Goal: Information Seeking & Learning: Learn about a topic

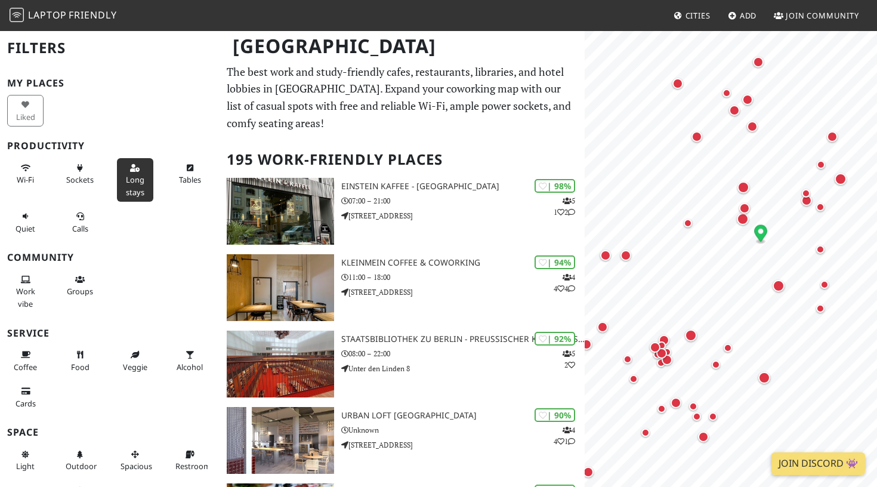
click at [131, 188] on span "Long stays" at bounding box center [135, 185] width 18 height 23
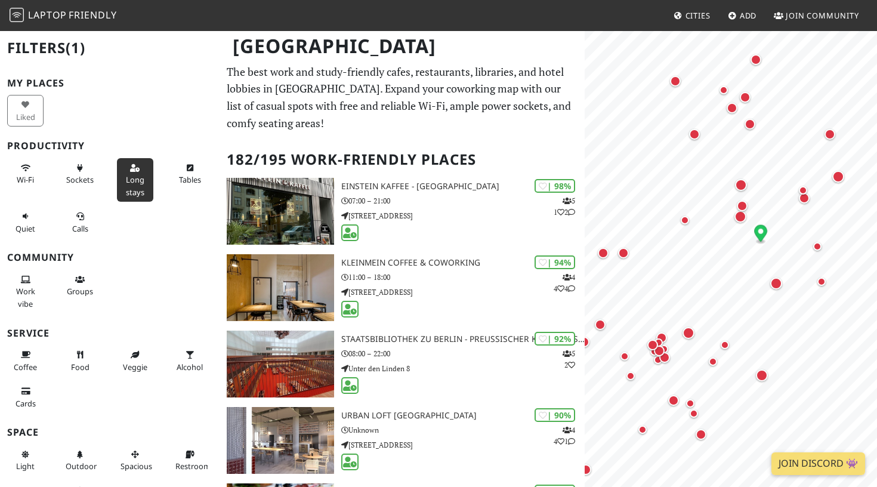
click at [128, 188] on span "Long stays" at bounding box center [135, 185] width 18 height 23
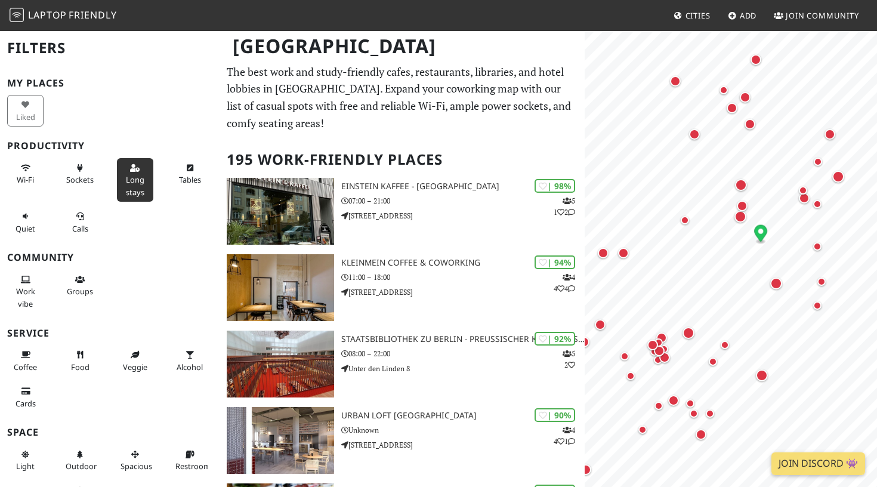
click at [128, 188] on span "Long stays" at bounding box center [135, 185] width 18 height 23
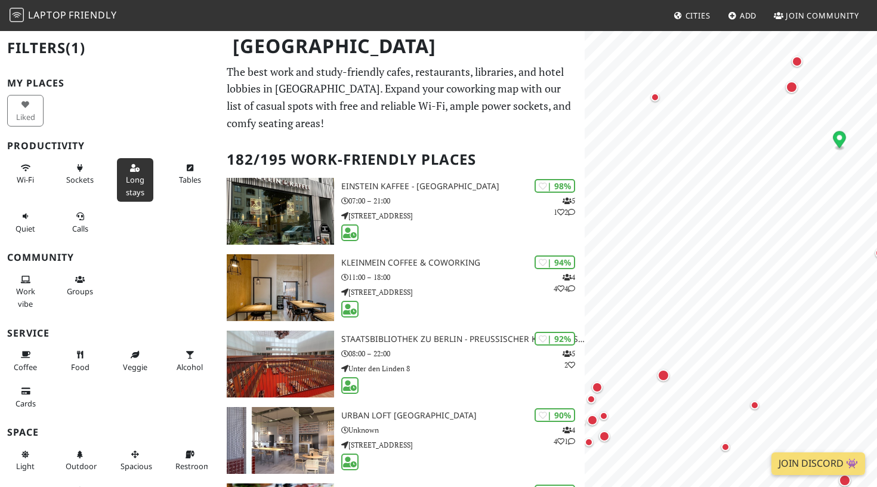
click at [132, 177] on span "Long stays" at bounding box center [135, 185] width 18 height 23
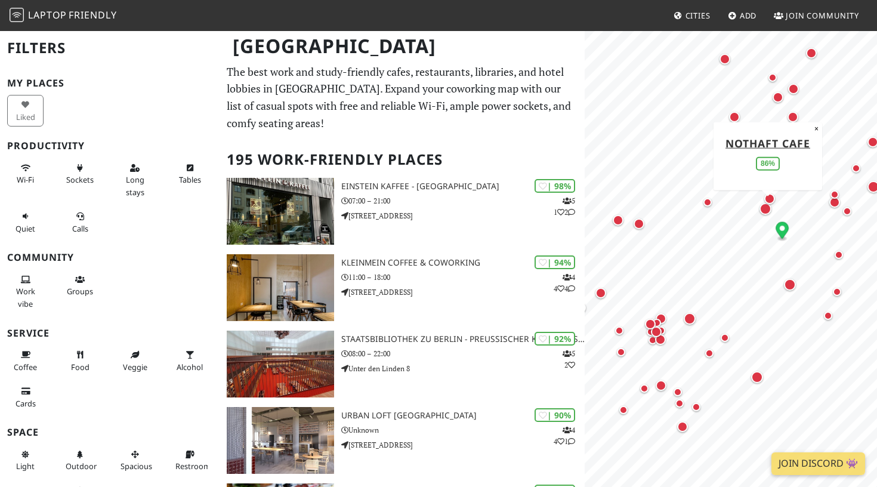
click at [764, 211] on div "Map marker" at bounding box center [766, 209] width 12 height 12
click at [761, 379] on div "Map marker" at bounding box center [757, 377] width 12 height 12
click at [659, 328] on div "Map marker" at bounding box center [653, 327] width 16 height 16
click at [765, 209] on div "Map marker" at bounding box center [766, 209] width 12 height 12
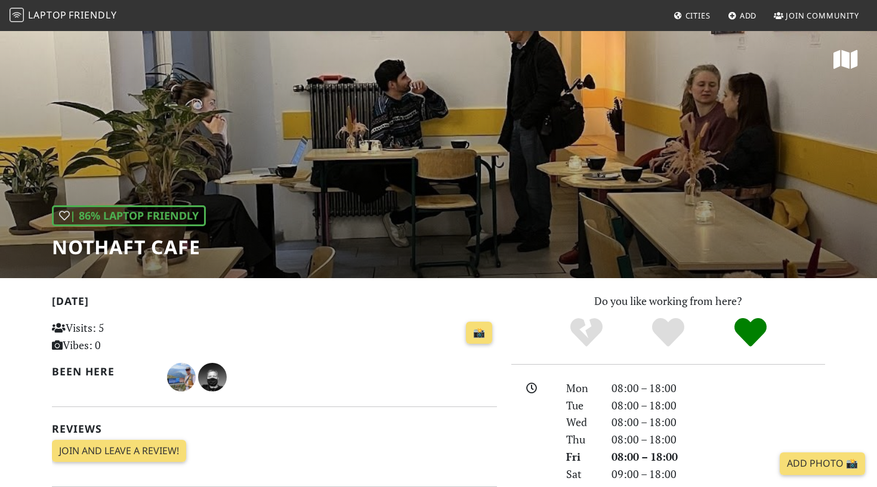
click at [260, 141] on div "| 86% Laptop Friendly NOTHAFT CAFE" at bounding box center [438, 154] width 877 height 248
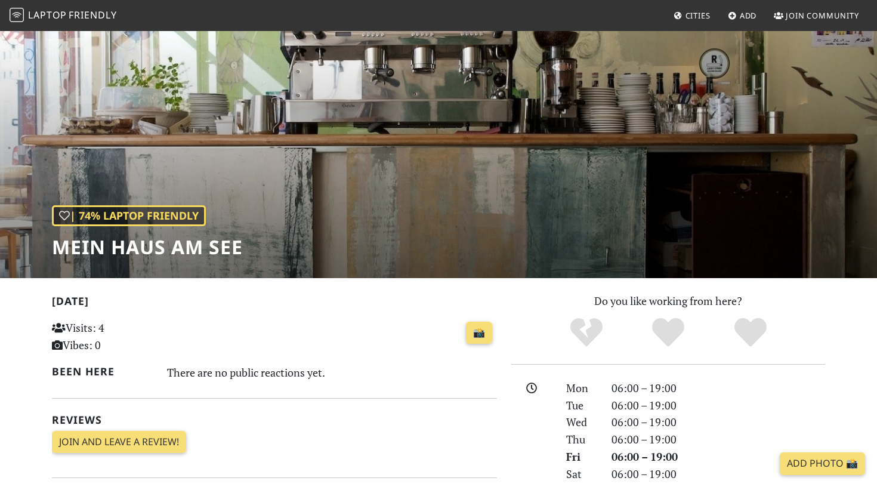
click at [621, 143] on div "| 74% Laptop Friendly Mein Haus am See" at bounding box center [438, 154] width 877 height 248
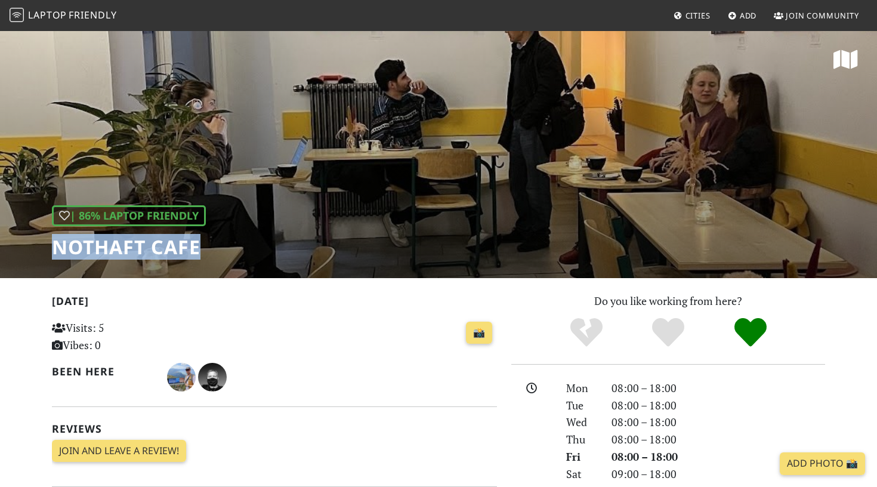
drag, startPoint x: 54, startPoint y: 248, endPoint x: 204, endPoint y: 255, distance: 150.5
click at [204, 255] on h1 "NOTHAFT CAFE" at bounding box center [129, 247] width 154 height 23
copy h1 "NOTHAFT CAFE"
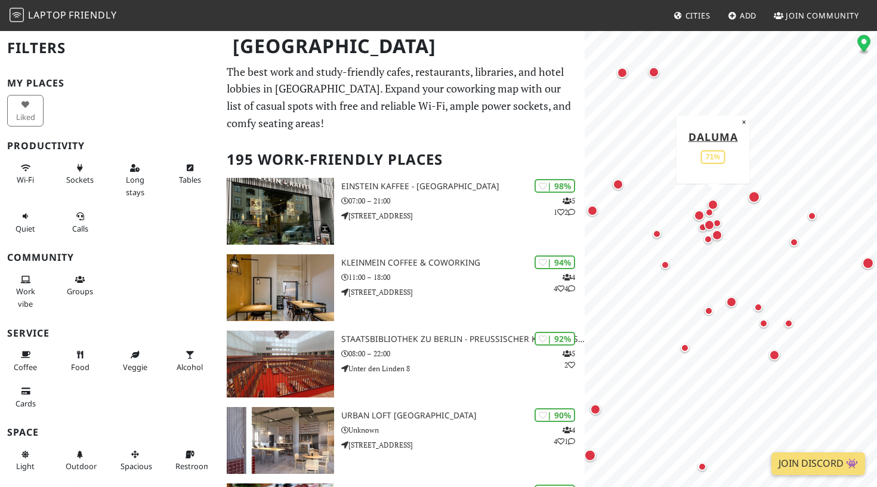
click at [715, 202] on div "Map marker" at bounding box center [713, 204] width 11 height 11
click at [757, 195] on div "Map marker" at bounding box center [754, 197] width 12 height 12
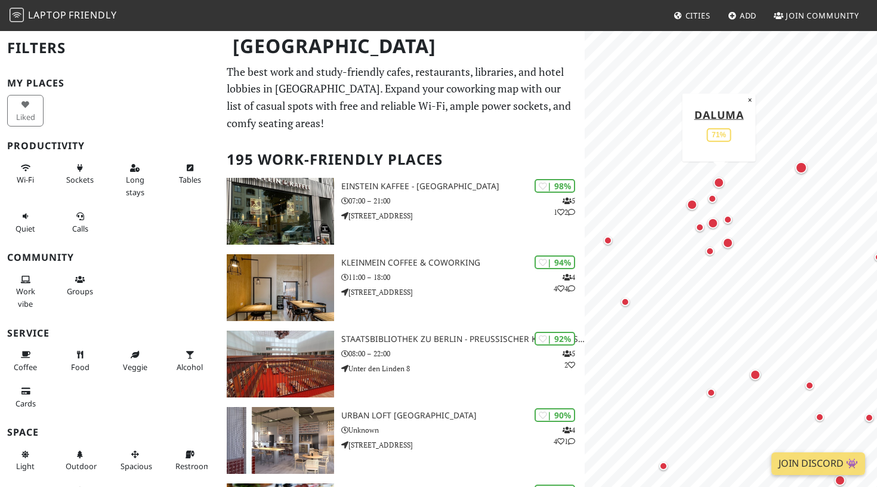
click at [725, 180] on div "Map marker" at bounding box center [719, 183] width 16 height 16
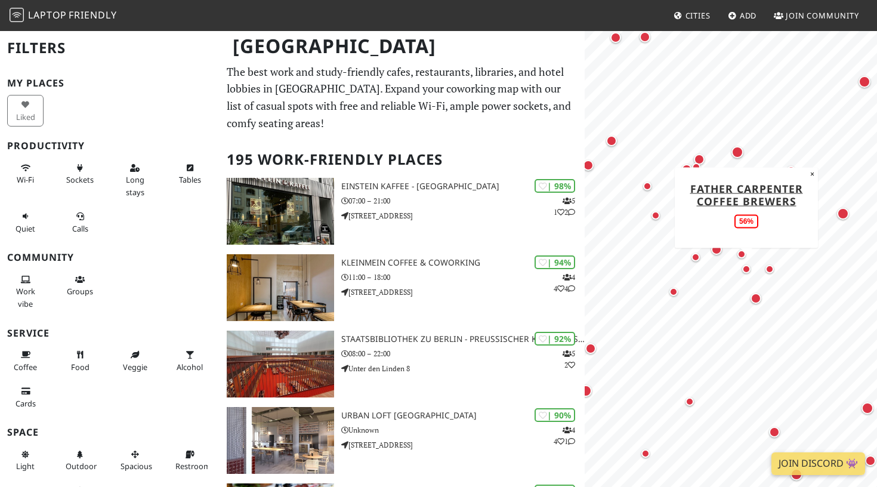
click at [748, 269] on div "Map marker" at bounding box center [746, 269] width 8 height 8
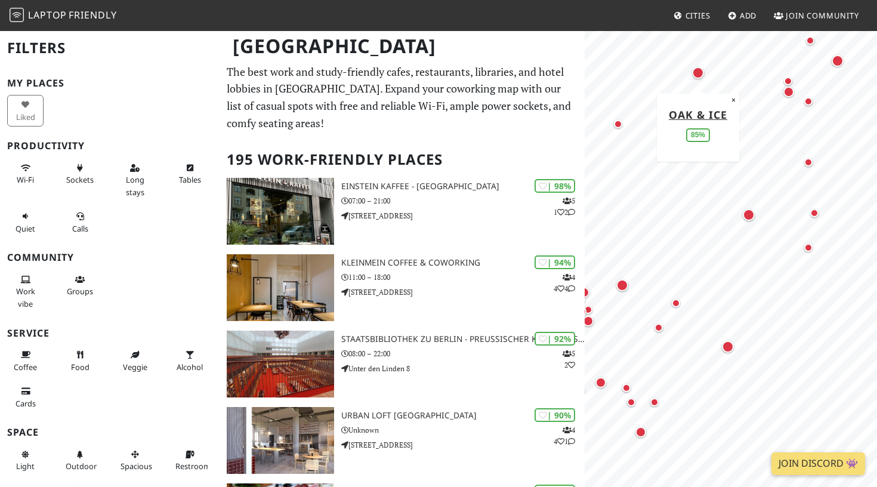
click at [698, 67] on div "Map marker" at bounding box center [698, 73] width 12 height 12
